Goal: Information Seeking & Learning: Learn about a topic

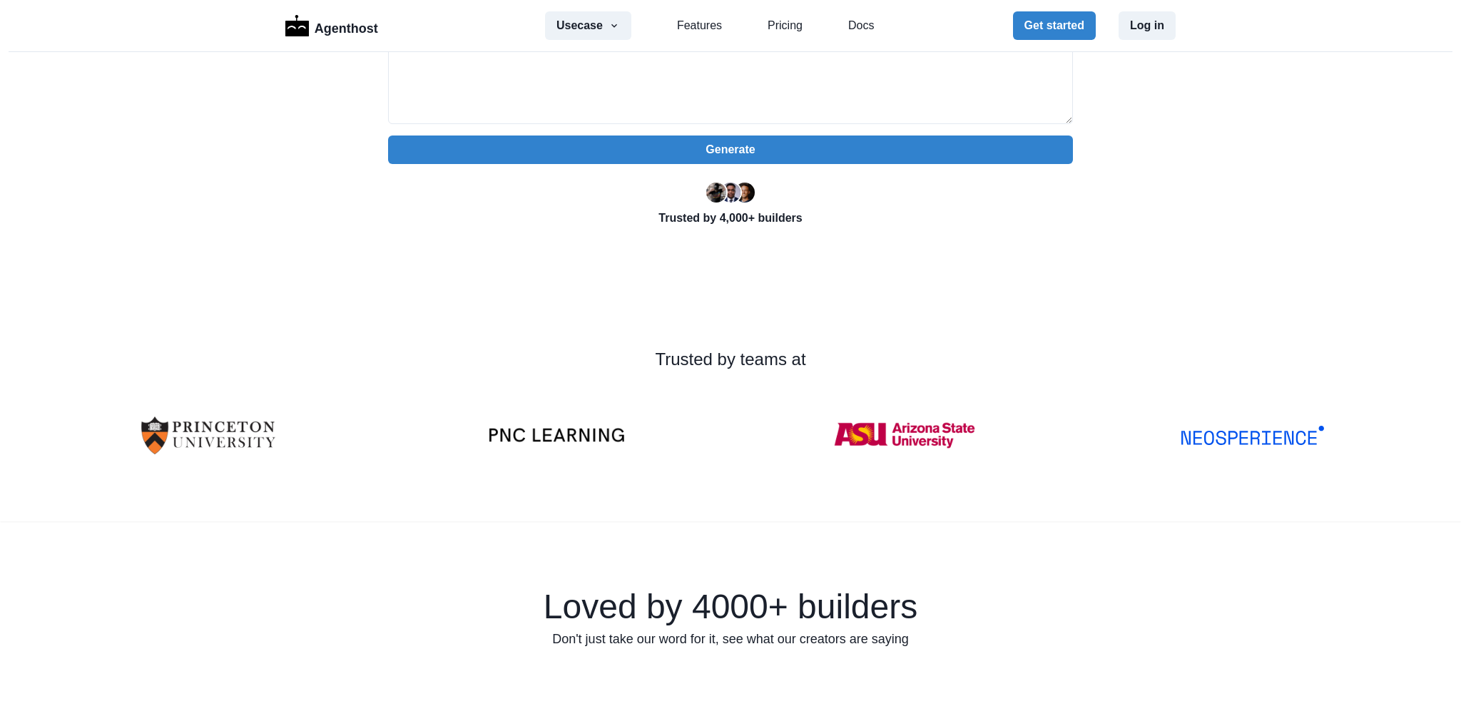
scroll to position [428, 0]
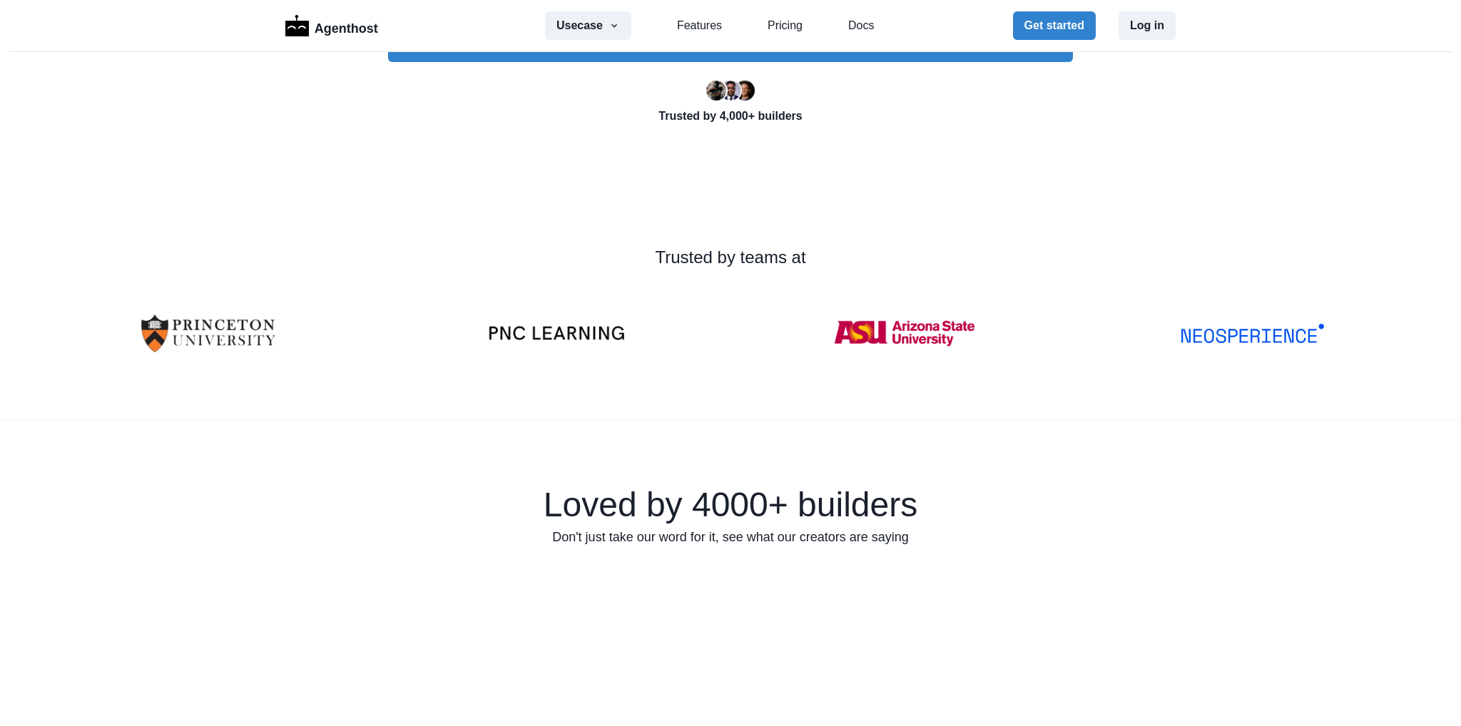
click at [532, 338] on img at bounding box center [556, 333] width 143 height 16
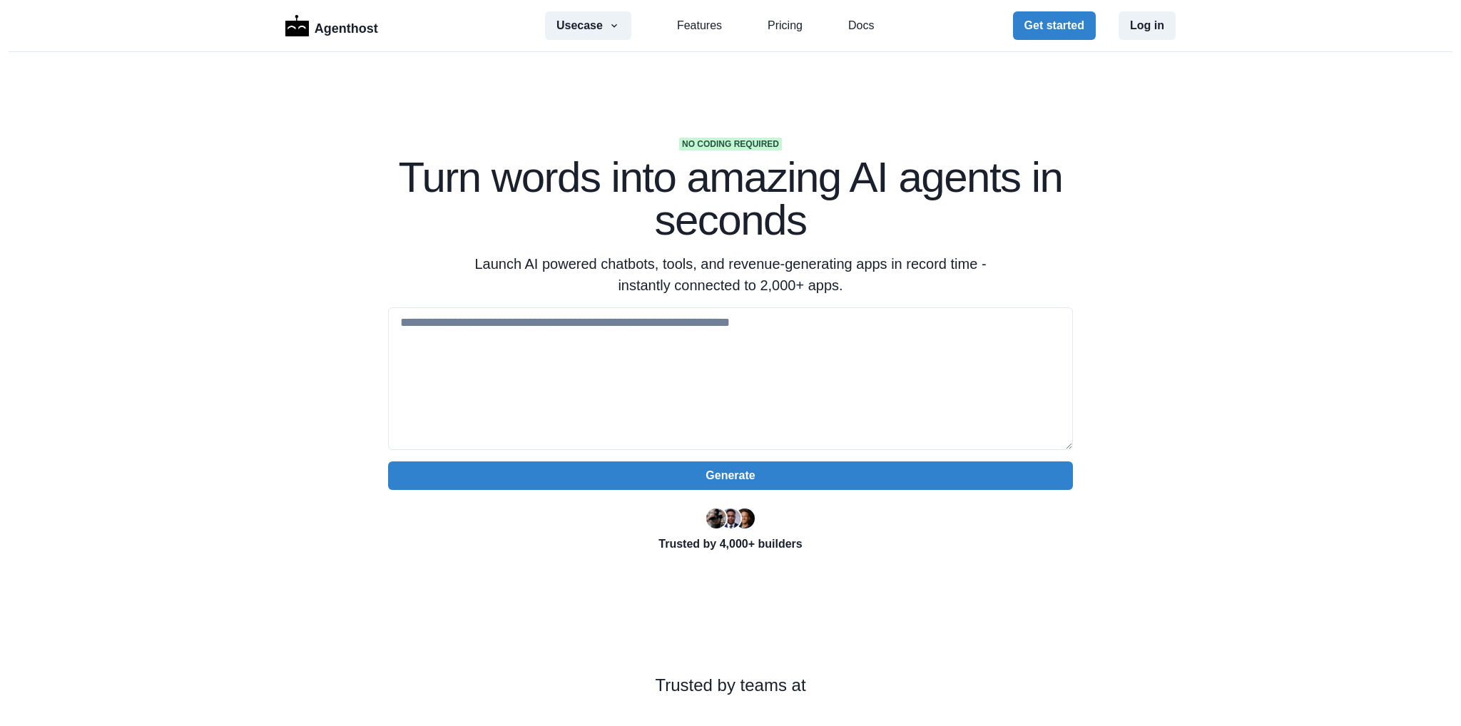
click at [771, 27] on link "Pricing" at bounding box center [785, 25] width 35 height 17
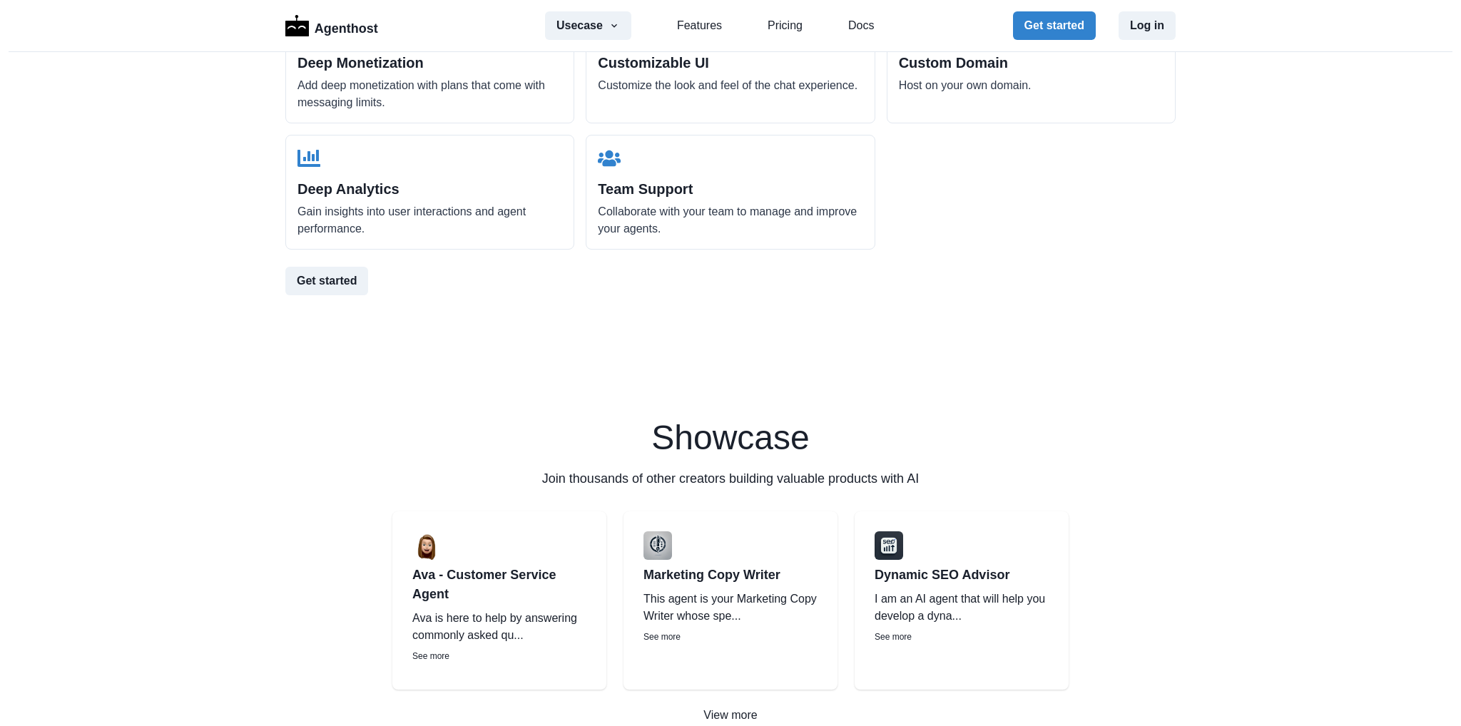
scroll to position [1768, 0]
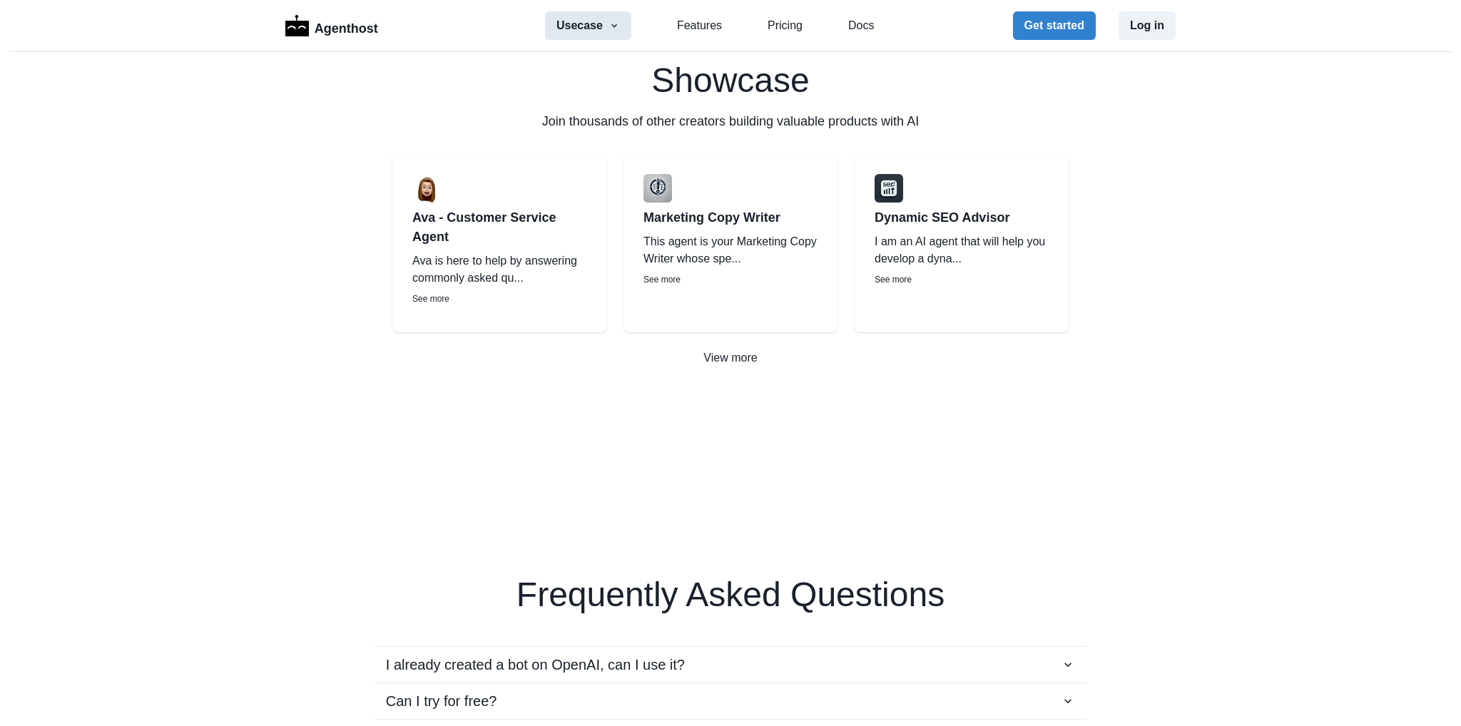
click at [612, 24] on icon "button" at bounding box center [615, 26] width 6 height 4
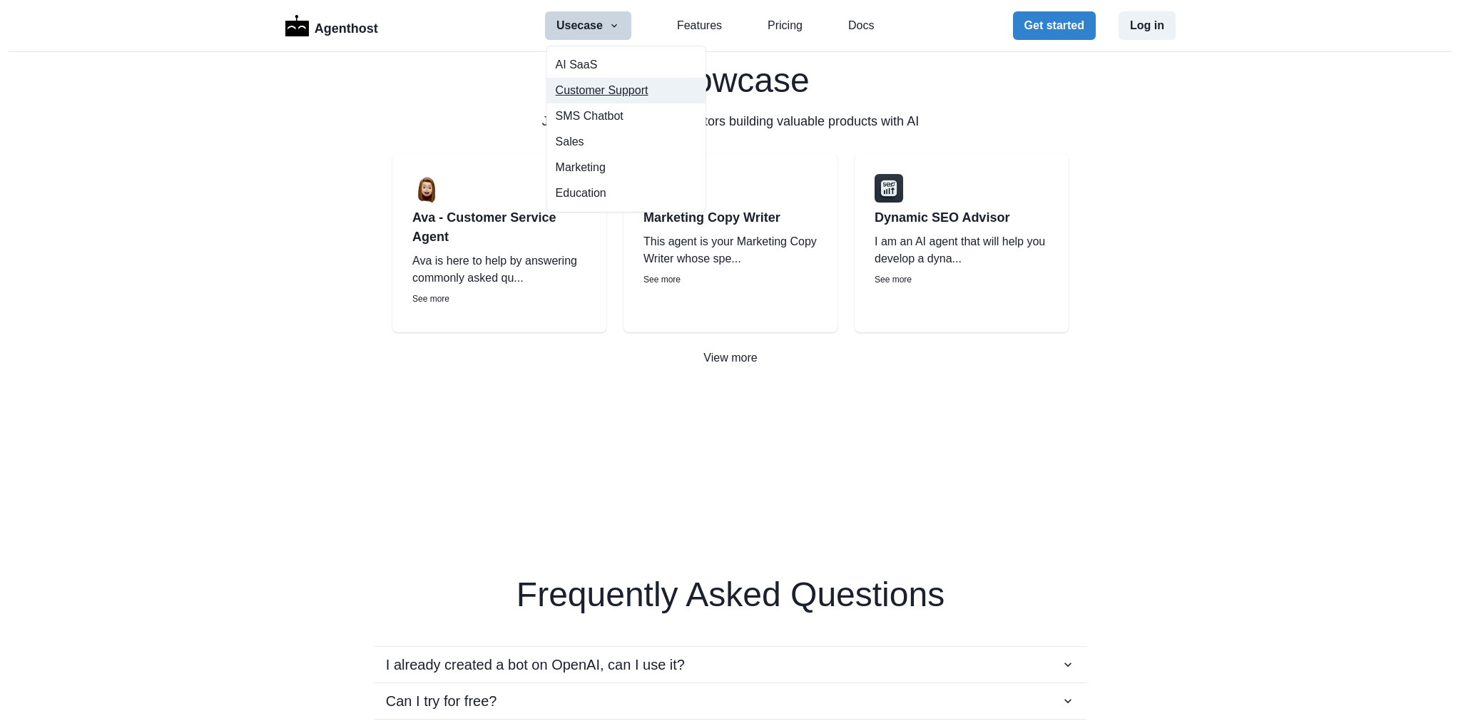
click at [629, 86] on button "Customer Support" at bounding box center [626, 91] width 158 height 26
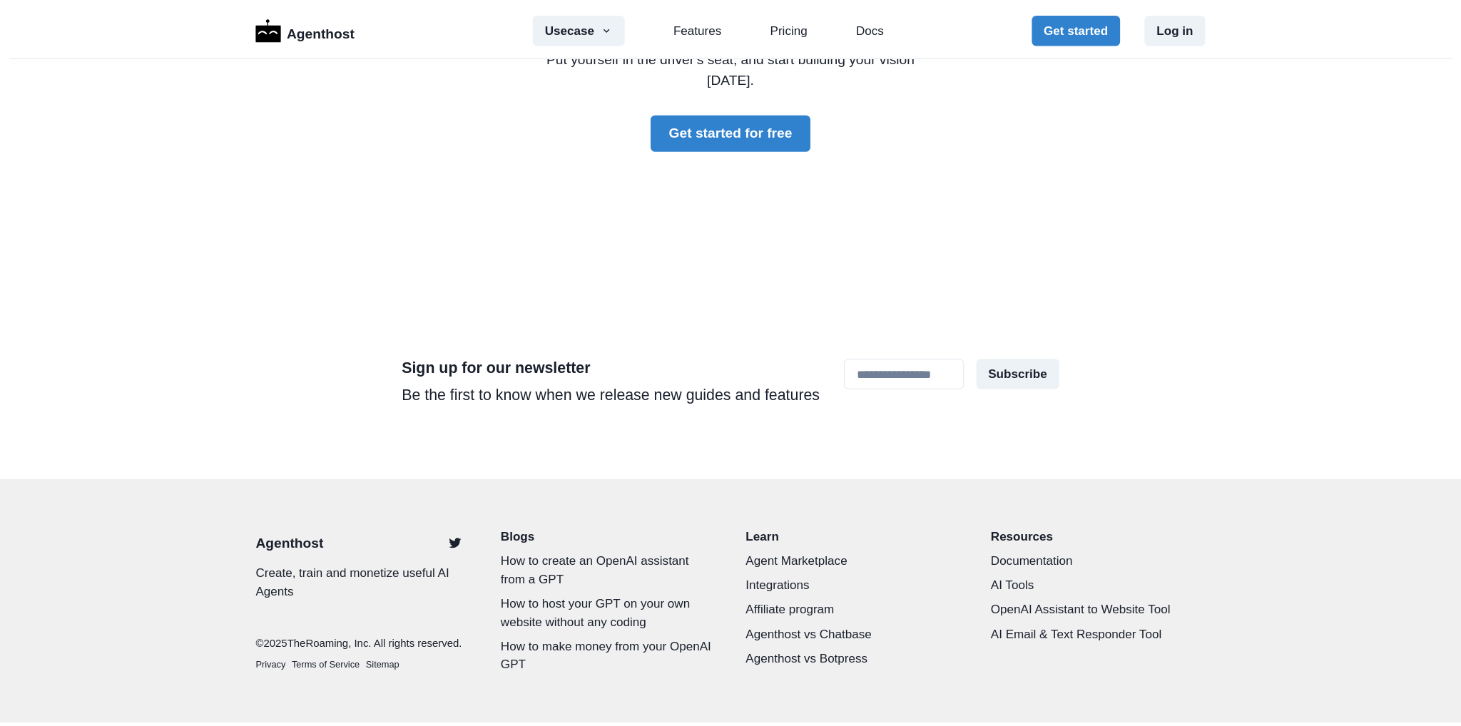
scroll to position [4748, 0]
